Goal: Task Accomplishment & Management: Use online tool/utility

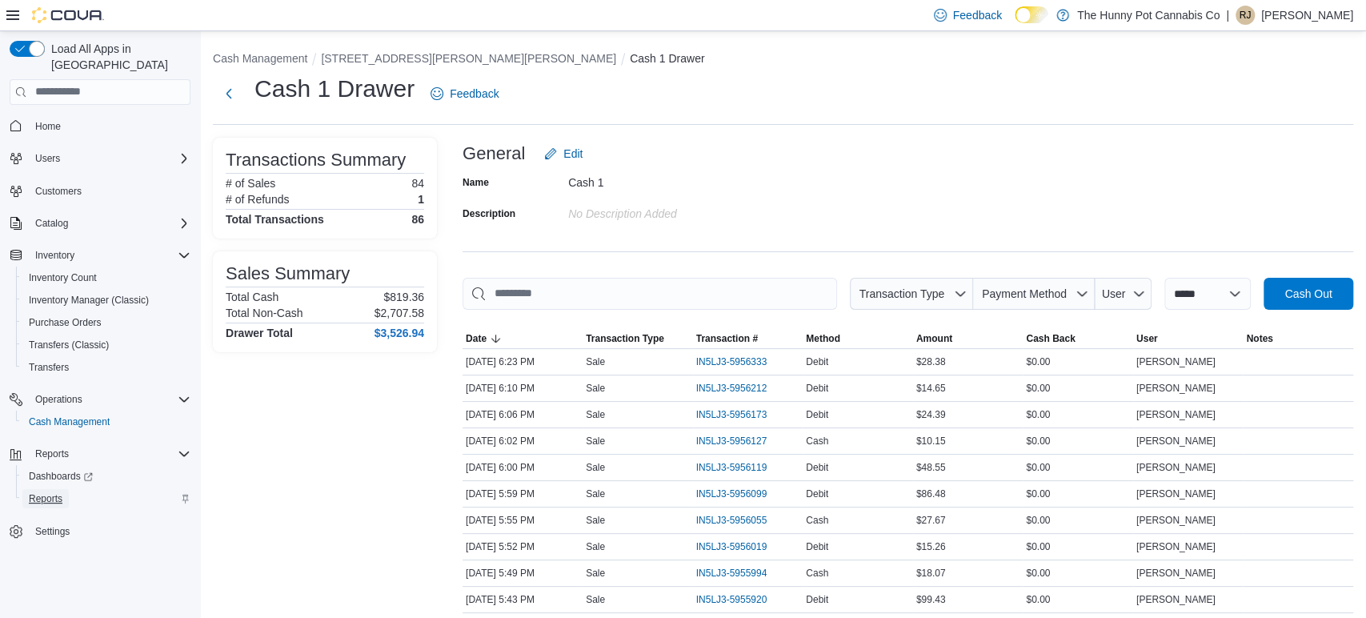
click at [59, 492] on span "Reports" at bounding box center [46, 498] width 34 height 13
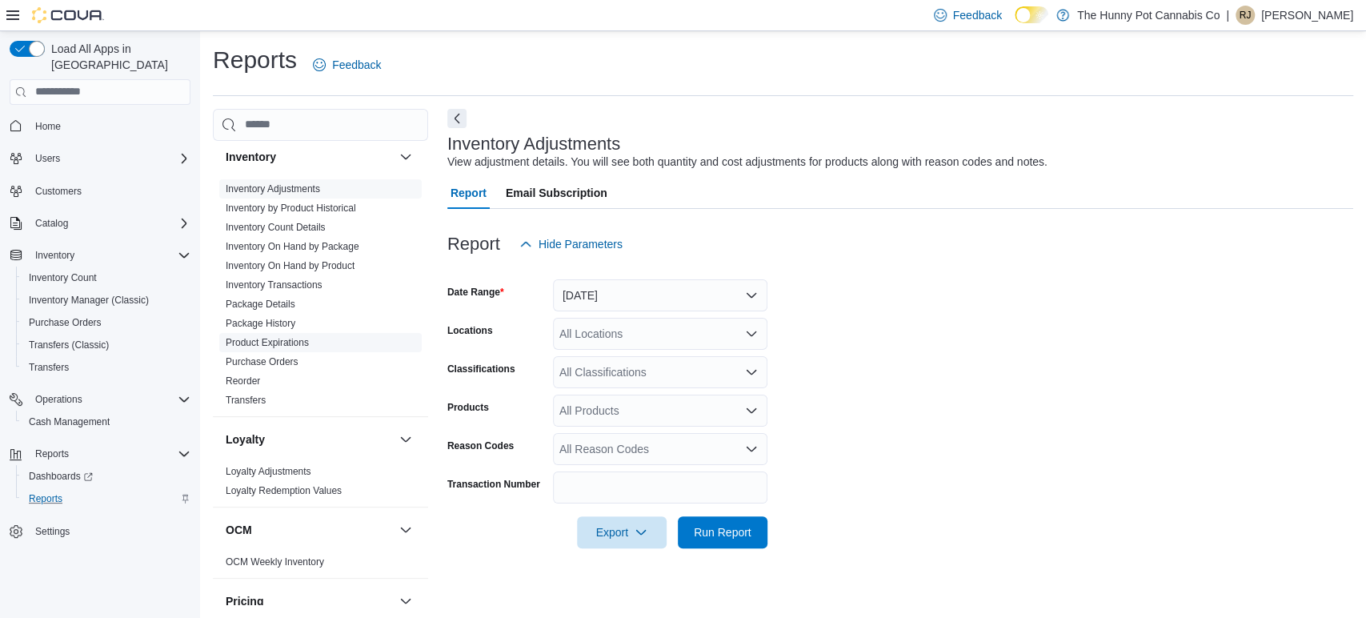
scroll to position [730, 0]
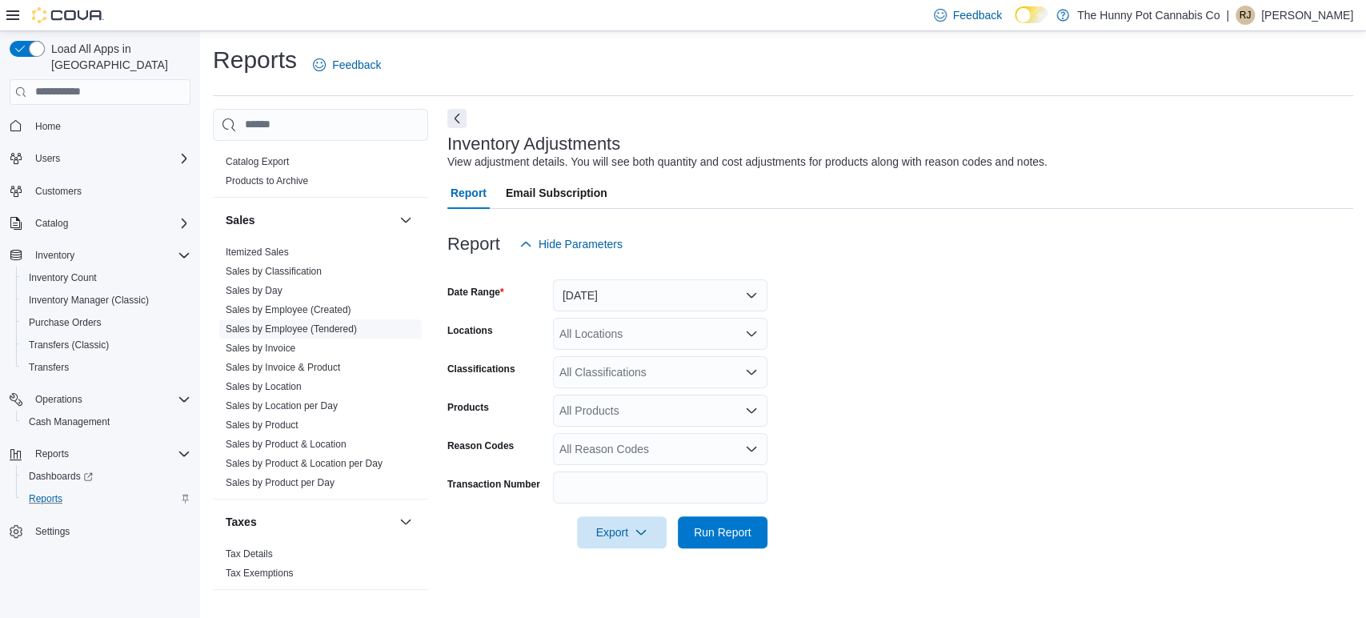
click at [335, 325] on link "Sales by Employee (Tendered)" at bounding box center [291, 328] width 131 height 11
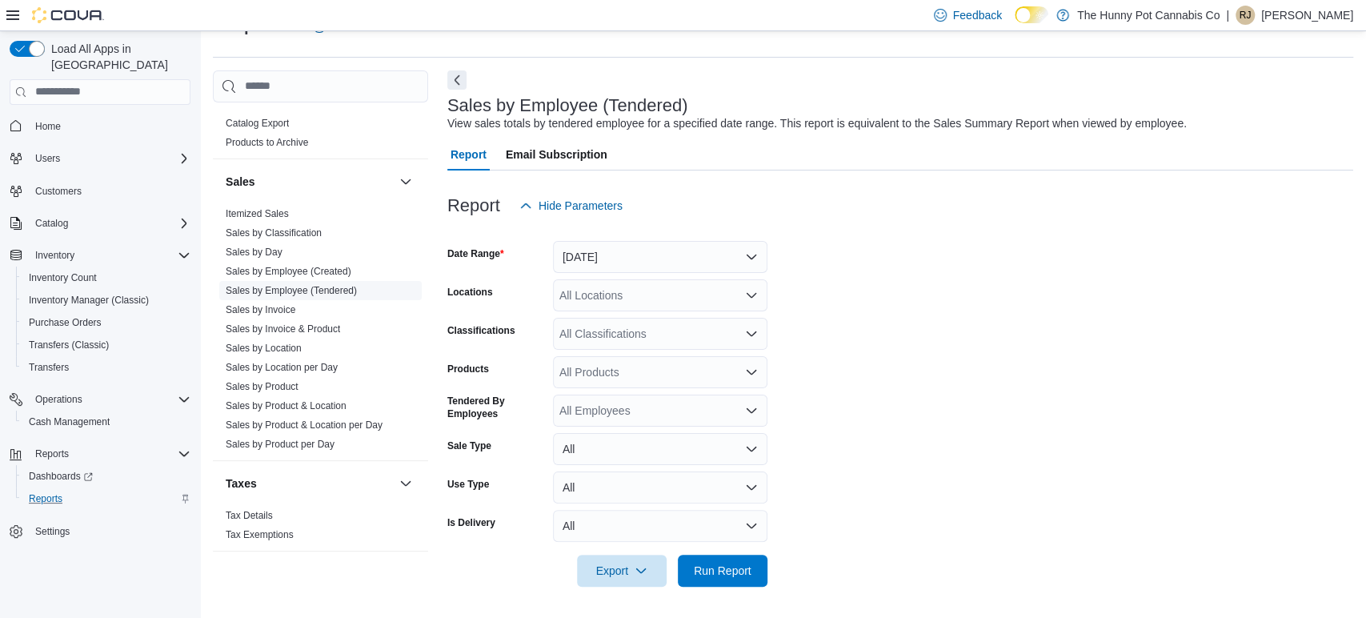
scroll to position [38, 0]
click at [665, 298] on div "All Locations" at bounding box center [660, 296] width 215 height 32
type input "****"
click at [680, 319] on span "[STREET_ADDRESS][PERSON_NAME][PERSON_NAME]" at bounding box center [742, 323] width 295 height 16
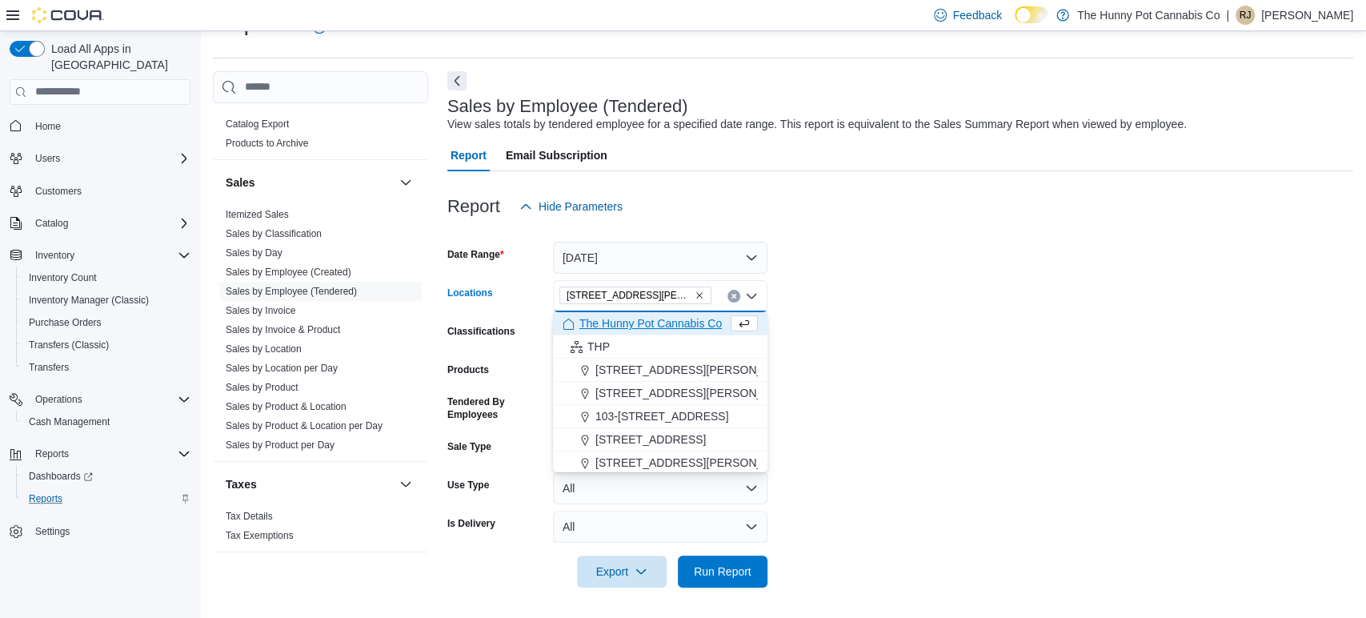
click at [897, 432] on form "Date Range Yesterday Locations 3476 Glen Erin Dr Combo box. Selected. 3476 Glen…" at bounding box center [900, 405] width 906 height 365
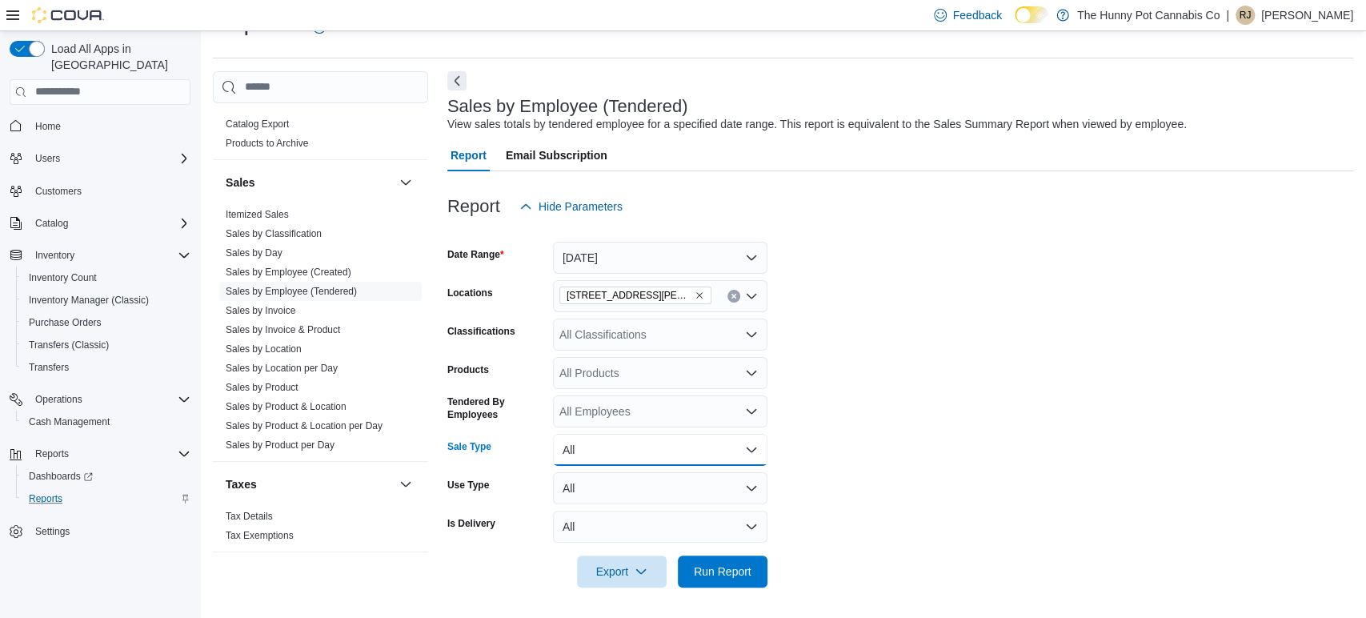
click at [736, 447] on button "All" at bounding box center [660, 450] width 215 height 32
click at [1115, 413] on form "Date Range Yesterday Locations 3476 Glen Erin Dr Classifications All Classifica…" at bounding box center [900, 405] width 906 height 365
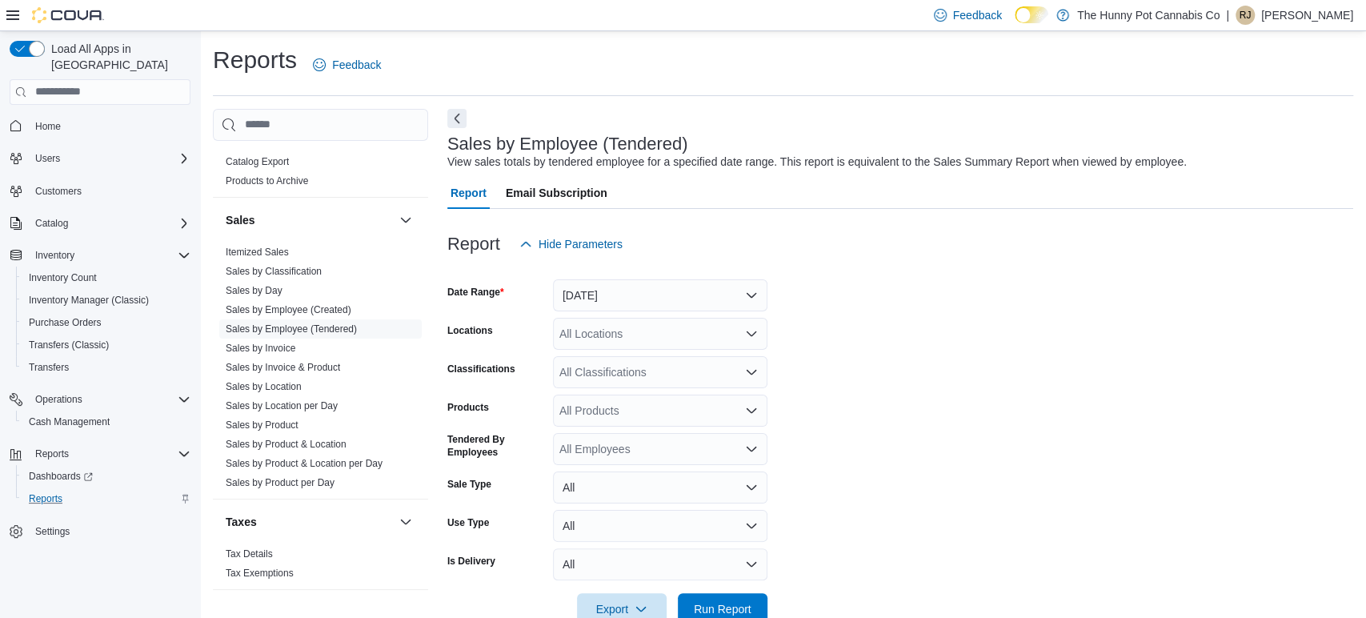
scroll to position [37, 0]
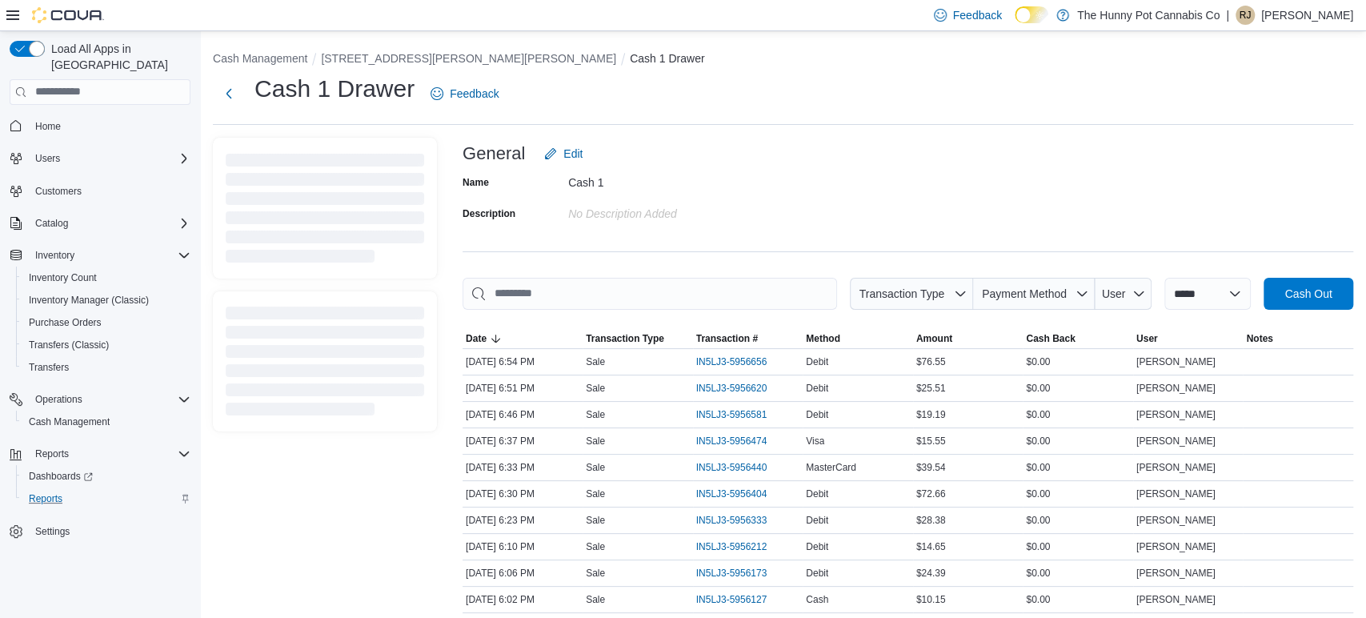
click at [85, 22] on img at bounding box center [68, 15] width 72 height 16
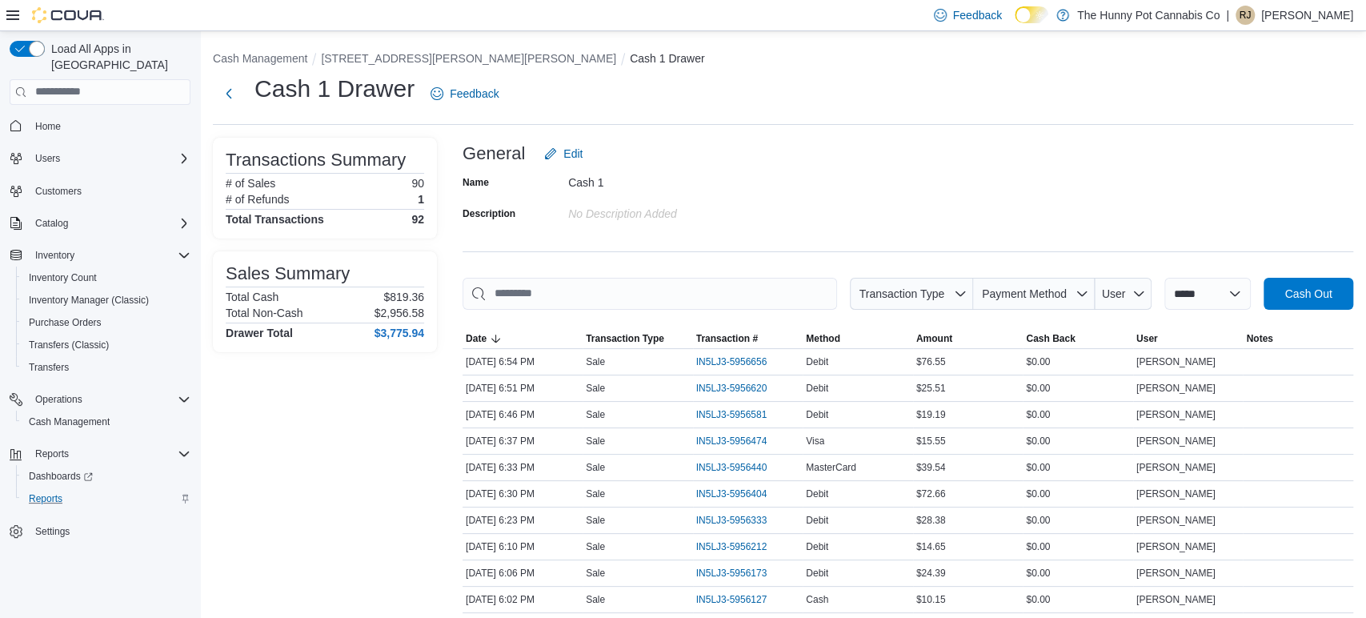
click at [84, 15] on img at bounding box center [68, 15] width 72 height 16
click at [58, 120] on span "Home" at bounding box center [48, 126] width 26 height 13
